Goal: Information Seeking & Learning: Learn about a topic

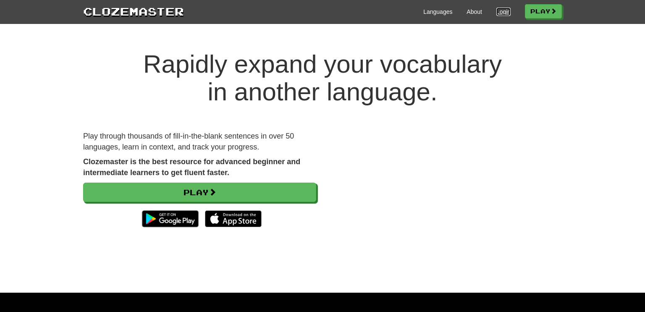
click at [501, 15] on link "Login" at bounding box center [503, 12] width 14 height 8
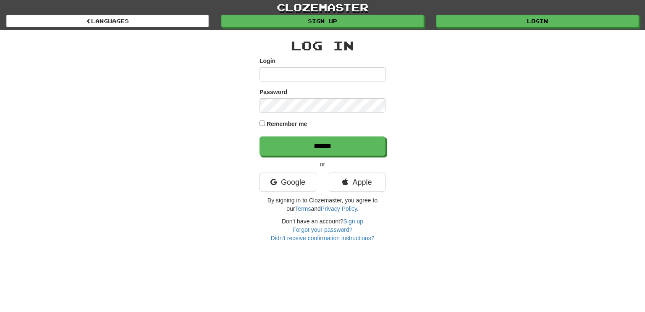
type input "**********"
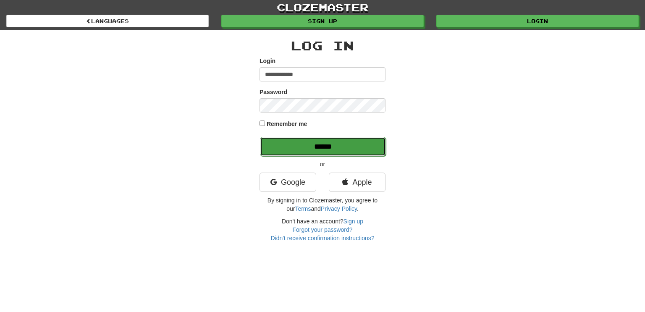
click at [356, 139] on input "******" at bounding box center [323, 146] width 126 height 19
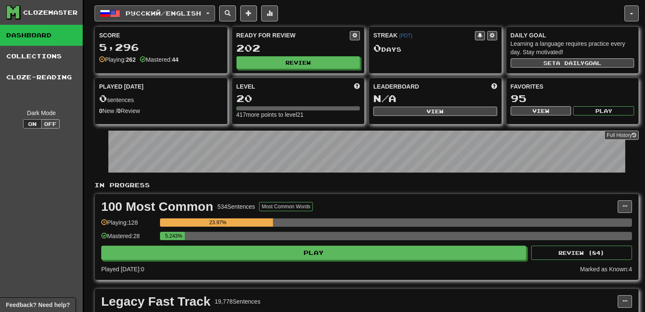
click at [209, 14] on span "button" at bounding box center [207, 14] width 3 height 2
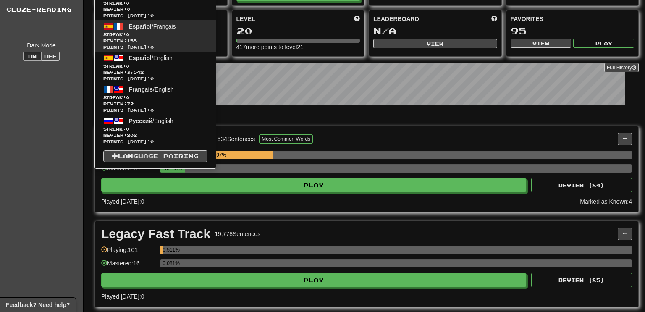
scroll to position [65, 0]
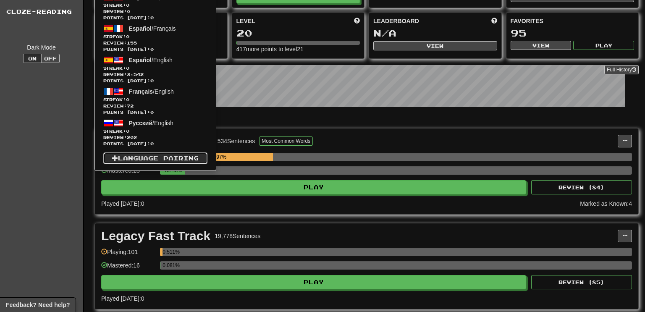
click at [167, 152] on link "Language Pairing" at bounding box center [155, 158] width 104 height 12
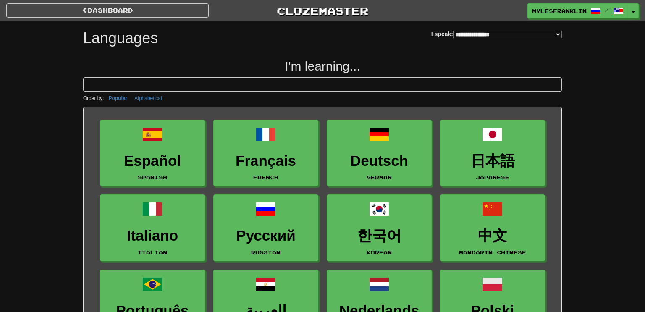
select select "*******"
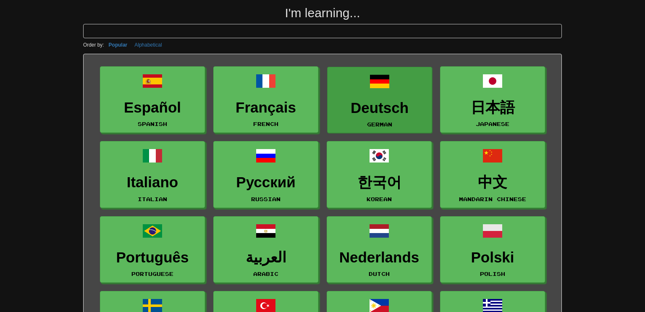
scroll to position [59, 0]
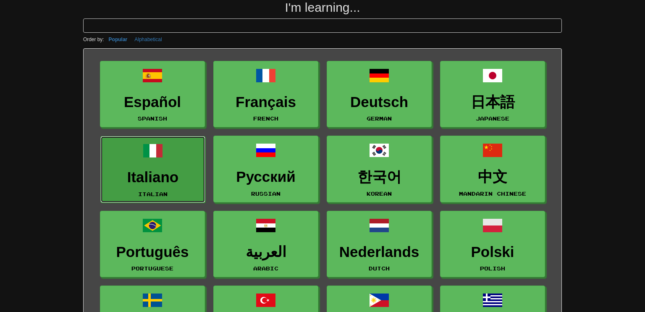
click at [167, 160] on link "Italiano Italian" at bounding box center [152, 169] width 105 height 67
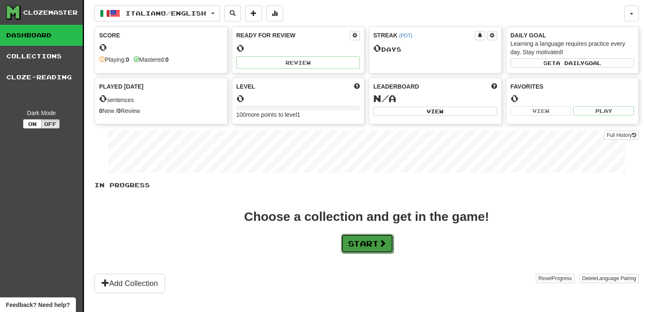
click at [371, 238] on button "Start" at bounding box center [367, 243] width 52 height 19
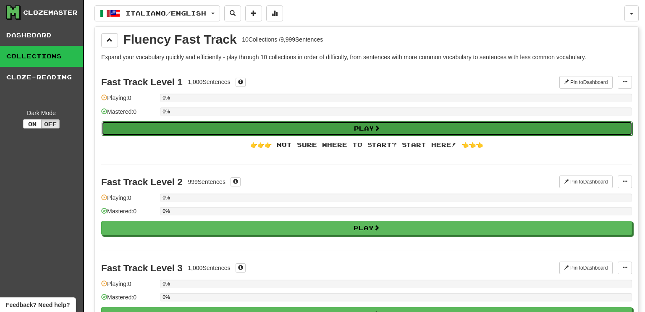
click at [273, 132] on button "Play" at bounding box center [367, 128] width 531 height 14
select select "**"
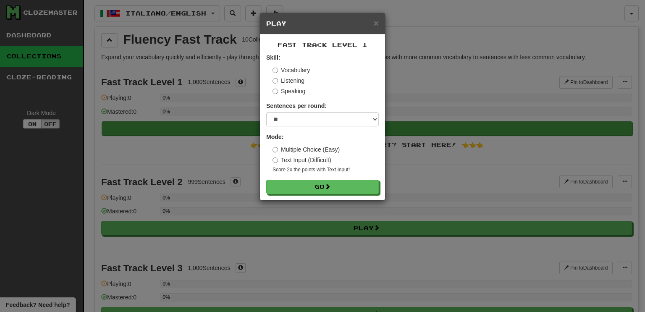
click at [273, 133] on strong "Mode:" at bounding box center [274, 136] width 17 height 7
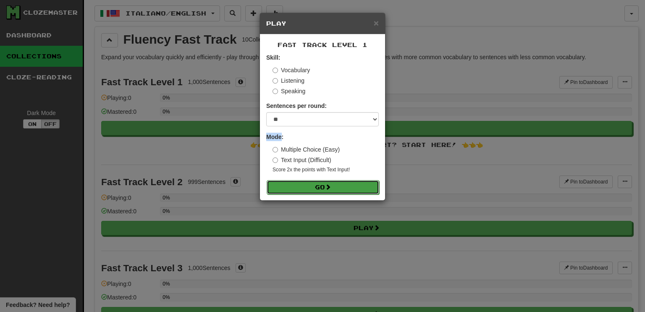
click at [321, 183] on button "Go" at bounding box center [323, 187] width 112 height 14
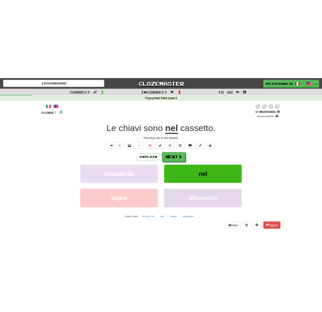
scroll to position [1, 0]
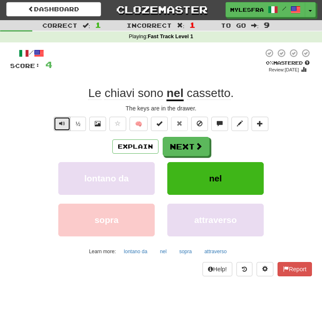
click at [62, 130] on button "Text-to-speech controls" at bounding box center [62, 124] width 17 height 14
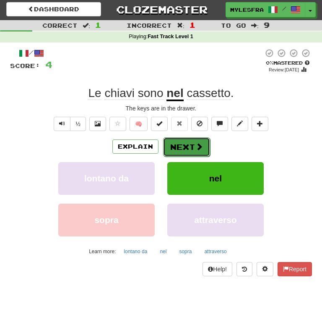
click at [188, 151] on button "Next" at bounding box center [186, 146] width 47 height 19
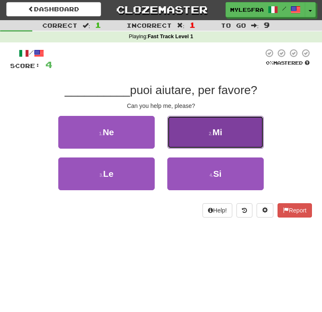
click at [210, 140] on button "2 . Mi" at bounding box center [215, 132] width 97 height 33
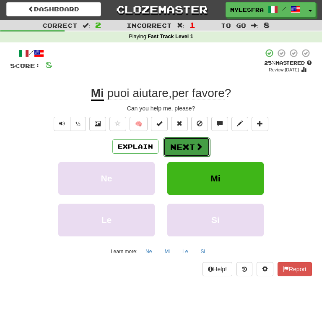
click at [194, 149] on button "Next" at bounding box center [186, 146] width 47 height 19
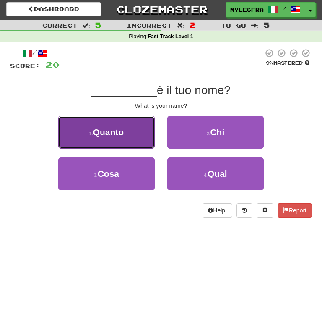
click at [97, 131] on span "Quanto" at bounding box center [108, 132] width 31 height 10
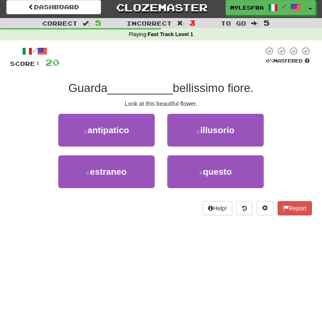
scroll to position [5, 0]
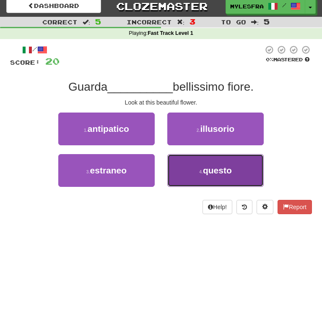
click at [215, 180] on button "4 . questo" at bounding box center [215, 170] width 97 height 33
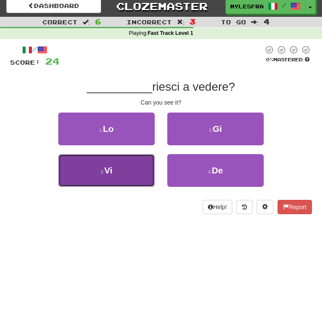
click at [84, 178] on button "3 . Vi" at bounding box center [106, 170] width 97 height 33
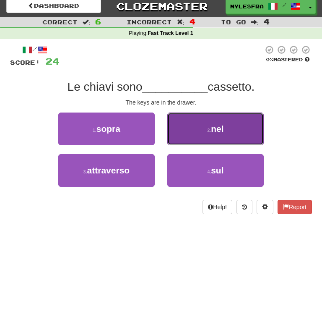
click at [221, 143] on button "2 . nel" at bounding box center [215, 128] width 97 height 33
